Goal: Task Accomplishment & Management: Manage account settings

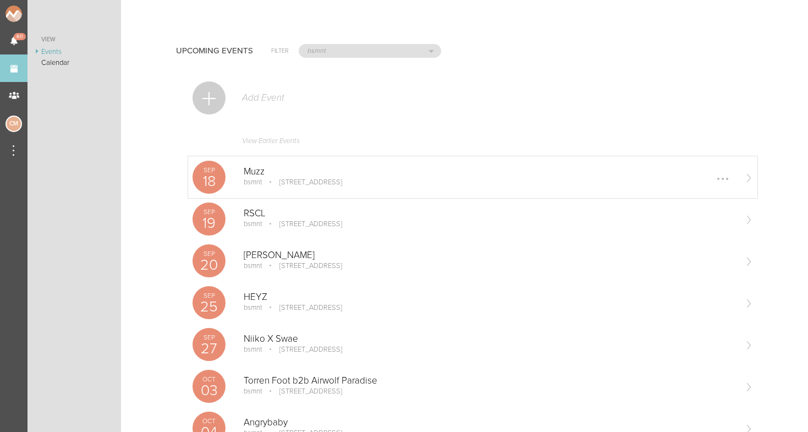
click at [289, 183] on p "[STREET_ADDRESS]" at bounding box center [303, 182] width 78 height 9
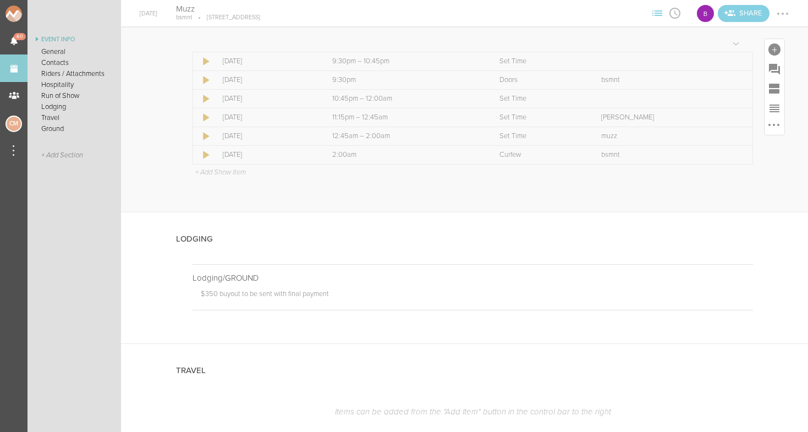
scroll to position [775, 0]
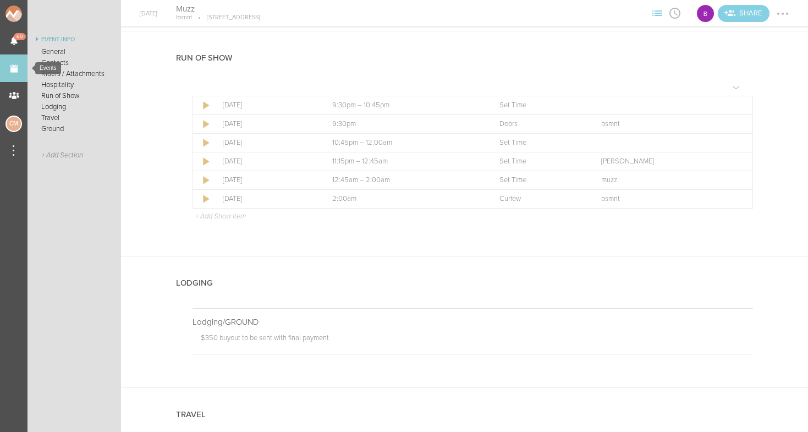
click at [2, 66] on link "Events" at bounding box center [13, 67] width 27 height 27
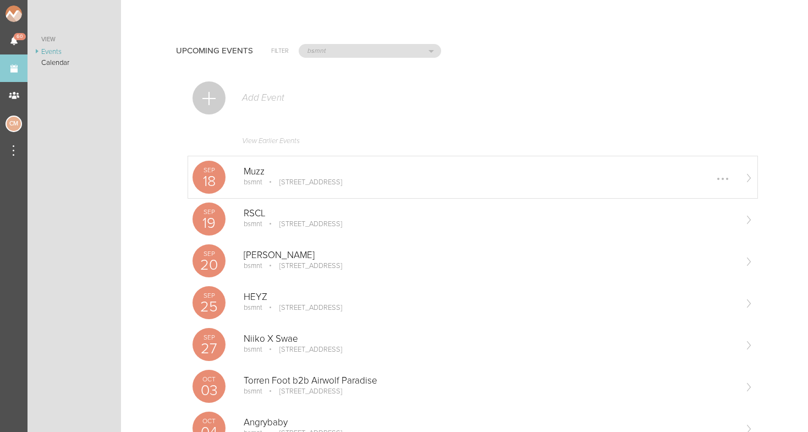
click at [261, 178] on p "bsmnt" at bounding box center [253, 182] width 19 height 9
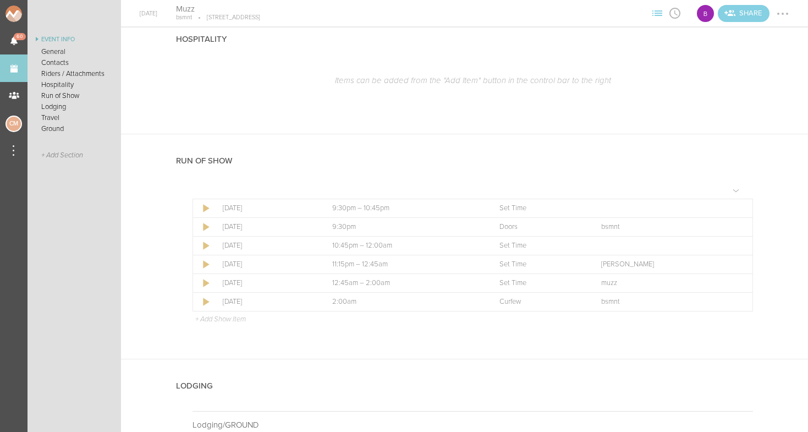
scroll to position [665, 0]
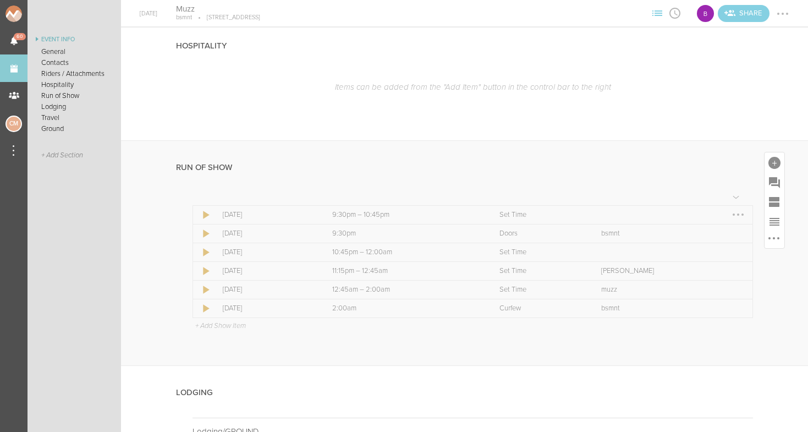
click at [736, 211] on div at bounding box center [738, 215] width 18 height 18
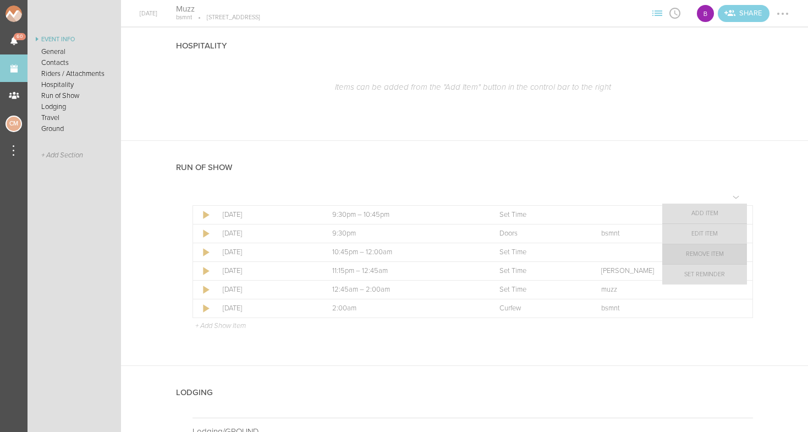
click at [721, 253] on link "Remove Item" at bounding box center [704, 254] width 85 height 20
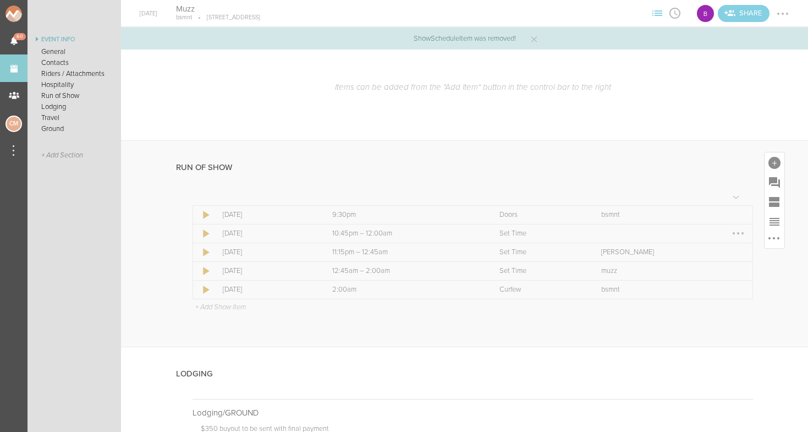
click at [740, 230] on div at bounding box center [738, 233] width 18 height 18
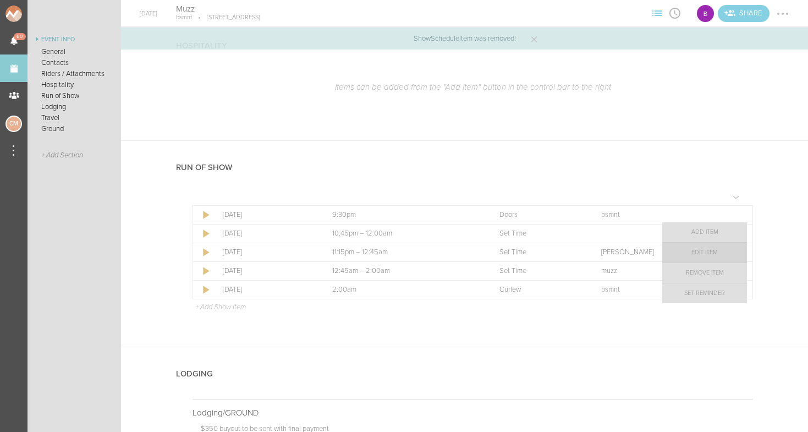
click at [726, 255] on link "Edit Item" at bounding box center [704, 252] width 85 height 20
select select "Set Time"
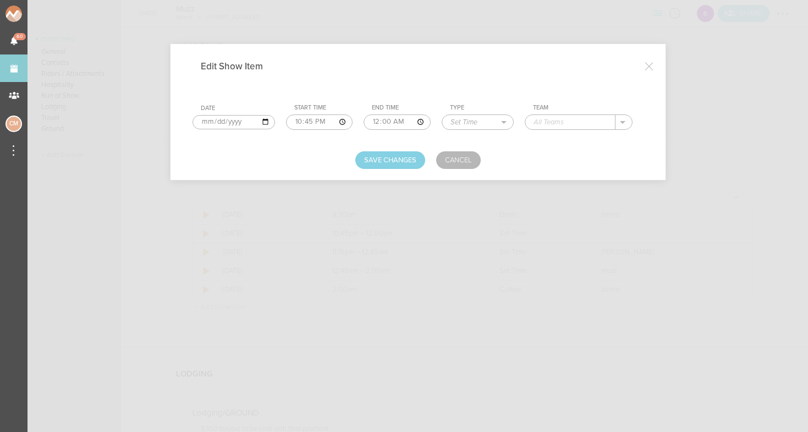
click at [203, 121] on input "[DATE]" at bounding box center [233, 122] width 82 height 14
click at [290, 120] on input "22:45" at bounding box center [319, 121] width 67 height 15
click at [297, 121] on input "21:45" at bounding box center [319, 121] width 69 height 15
click at [310, 120] on input "21:30" at bounding box center [319, 121] width 69 height 15
type input "21:30"
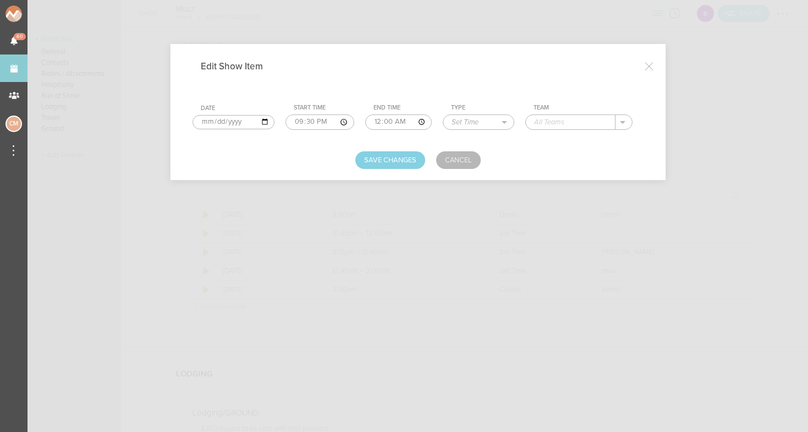
click at [365, 121] on input "00:00" at bounding box center [398, 121] width 67 height 15
click at [386, 123] on input "11:15" at bounding box center [398, 121] width 67 height 15
type input "23:15"
click at [530, 146] on form "Date [DATE] Start Time 21:30 End Time 23:15 Type Load In Soundcheck Line Check …" at bounding box center [417, 129] width 451 height 80
click at [533, 123] on input "text" at bounding box center [570, 122] width 89 height 14
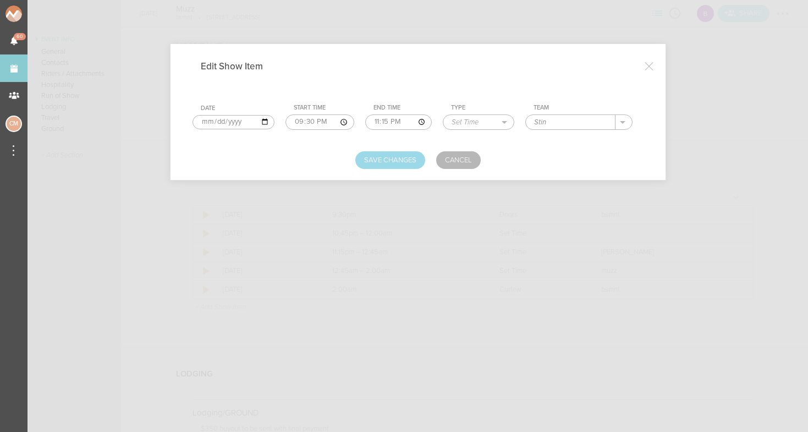
type input "Stin"
click at [399, 158] on button "Save Changes" at bounding box center [390, 160] width 70 height 18
